Goal: Transaction & Acquisition: Purchase product/service

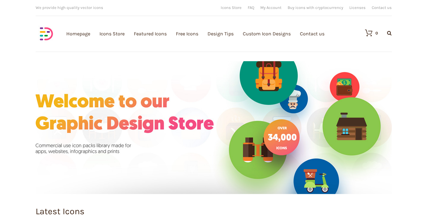
click at [388, 34] on icon at bounding box center [389, 32] width 5 height 5
click at [353, 52] on input "Search Products…" at bounding box center [356, 51] width 74 height 15
type input "coffee"
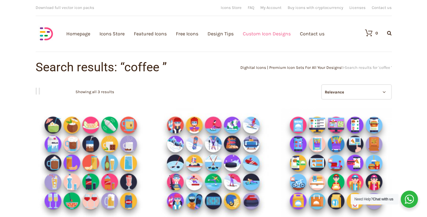
click at [248, 34] on link "Custom Icon Designs" at bounding box center [267, 33] width 48 height 67
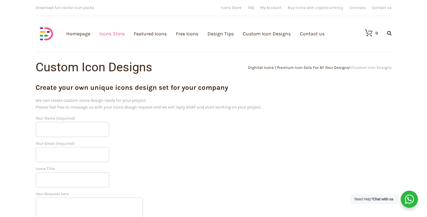
click at [110, 35] on link "Icons Store" at bounding box center [111, 33] width 25 height 67
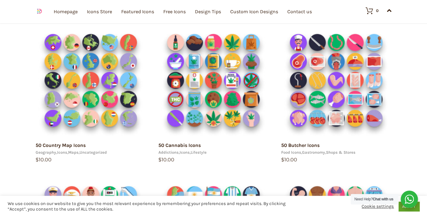
scroll to position [238, 0]
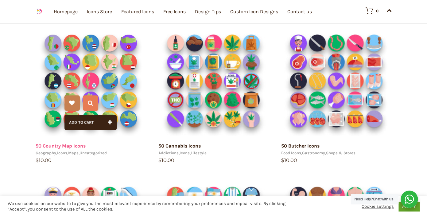
click at [59, 145] on link "50 Country Map Icons" at bounding box center [61, 146] width 50 height 6
